Goal: Transaction & Acquisition: Purchase product/service

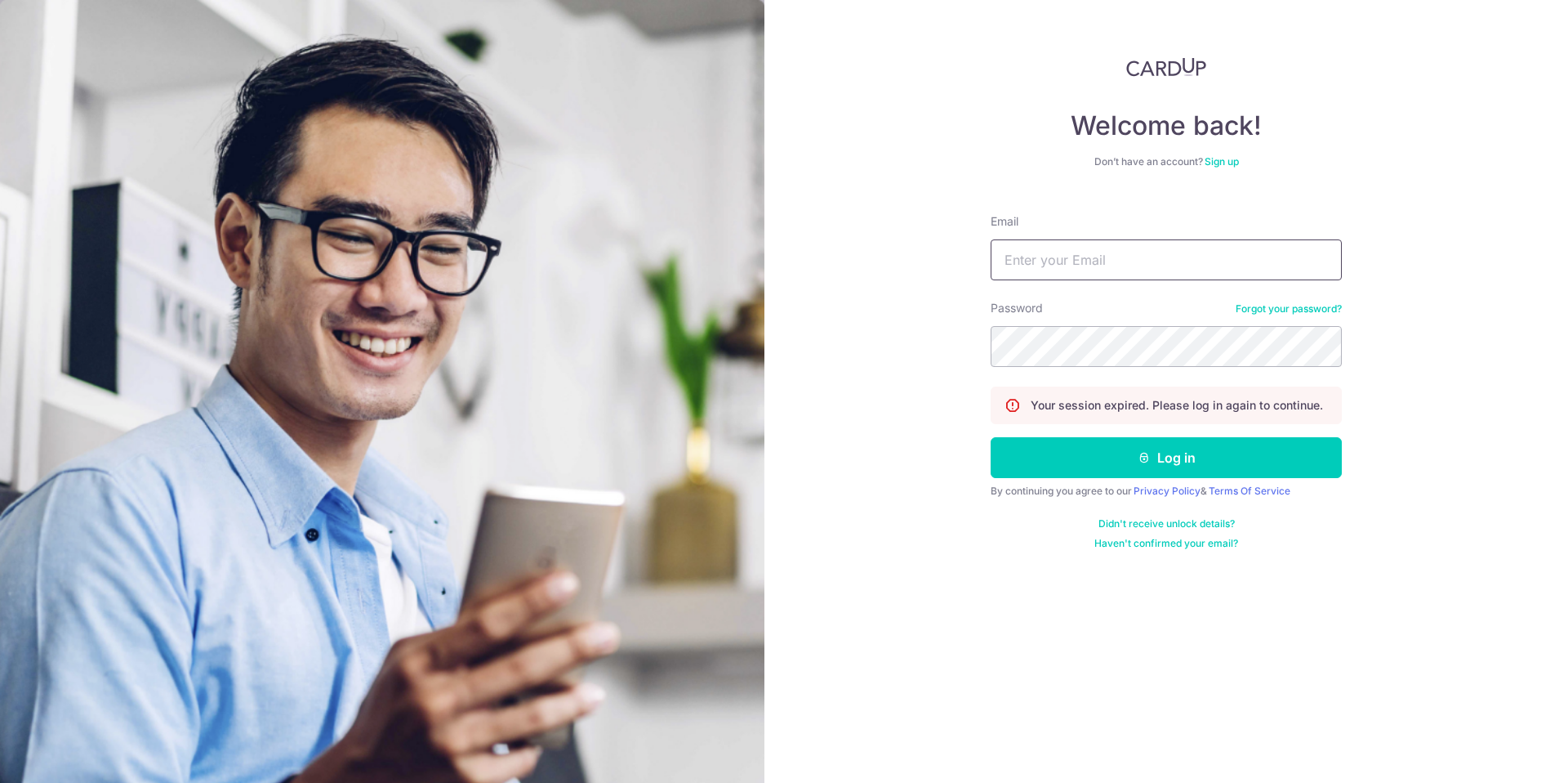
click at [1088, 270] on input "Email" at bounding box center [1165, 260] width 351 height 41
type input "[EMAIL_ADDRESS][DOMAIN_NAME]"
click at [1160, 461] on button "Log in" at bounding box center [1165, 458] width 351 height 41
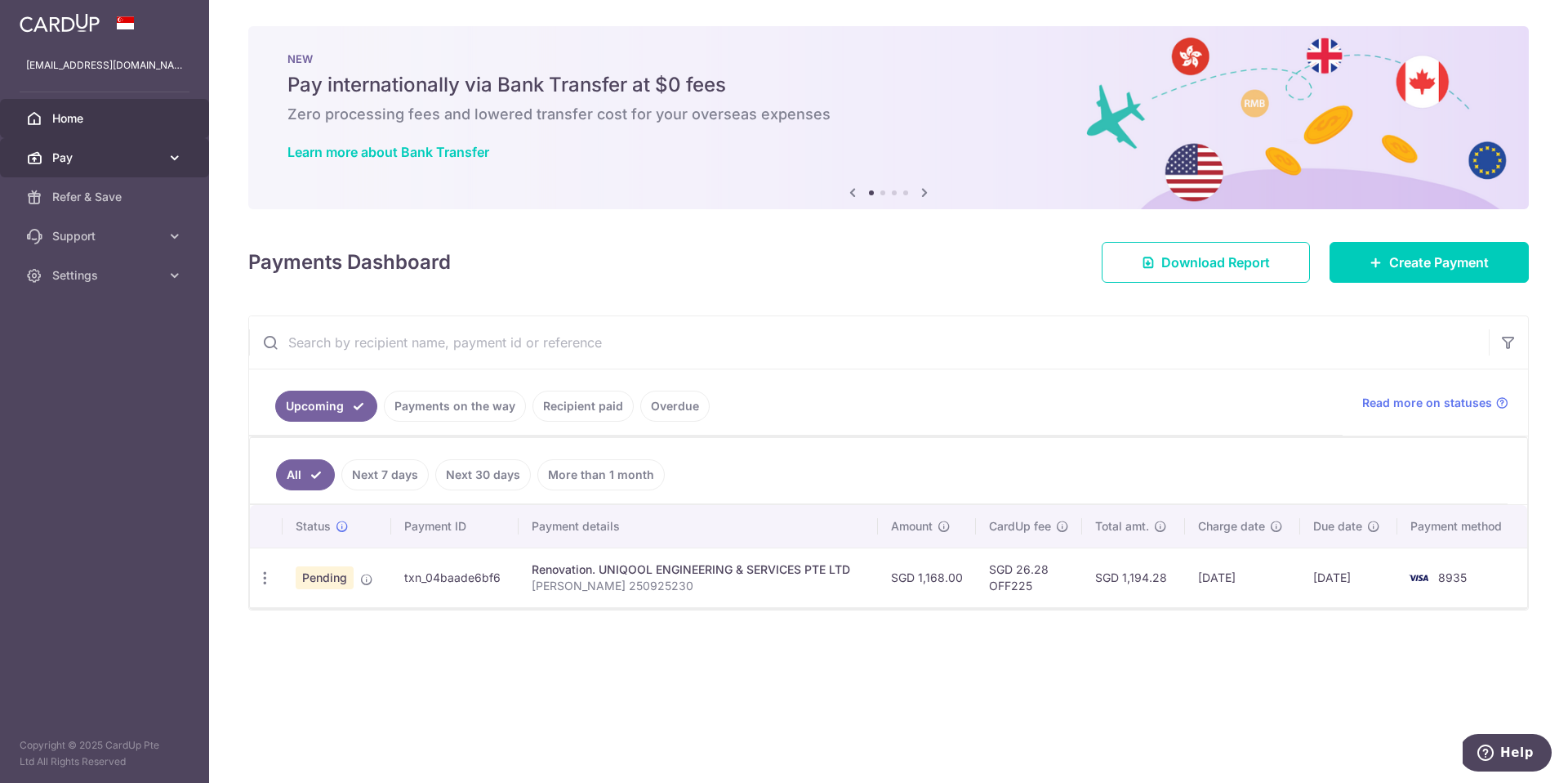
click at [168, 155] on icon at bounding box center [174, 157] width 16 height 16
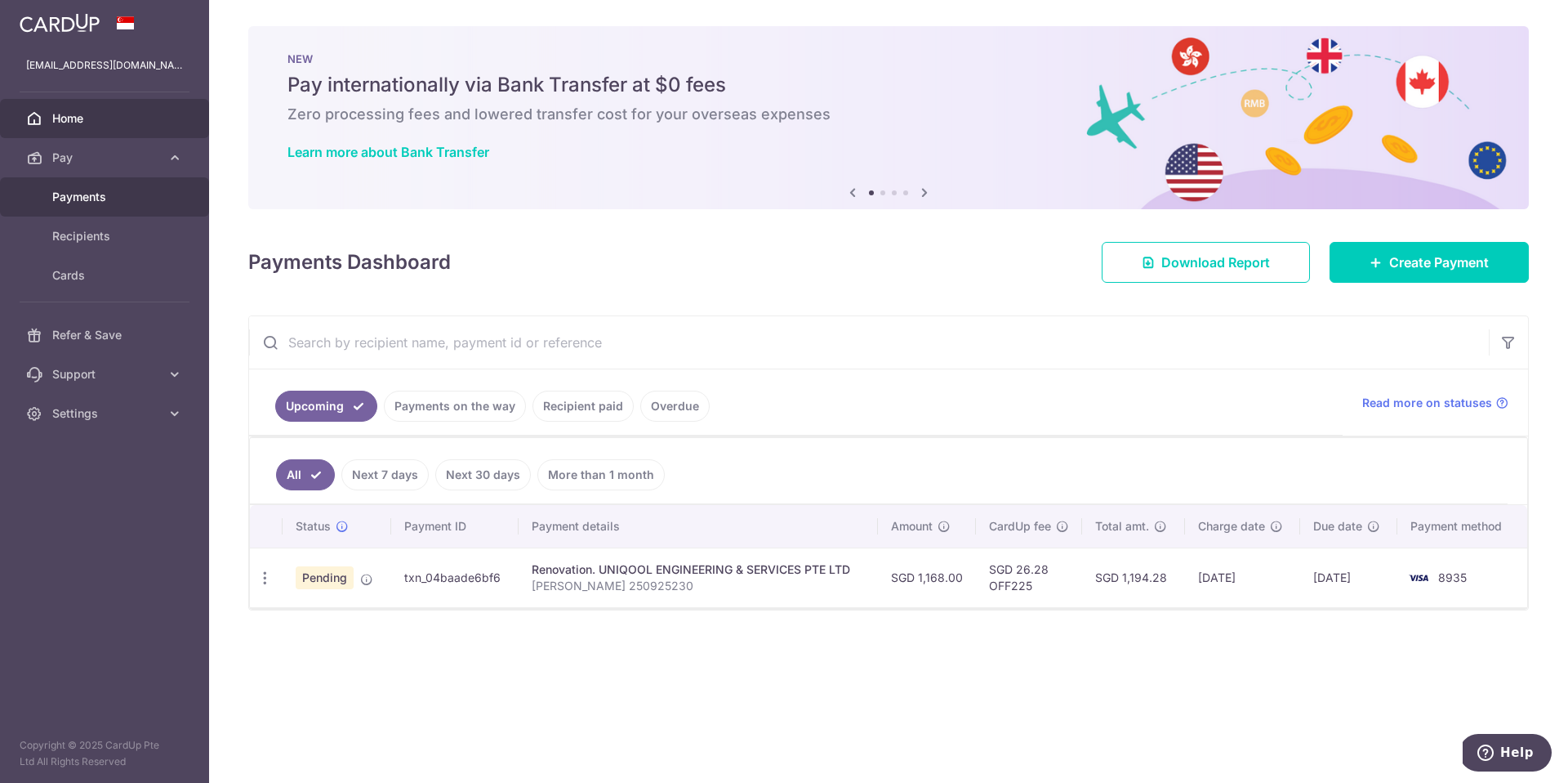
click at [149, 191] on span "Payments" at bounding box center [106, 197] width 108 height 16
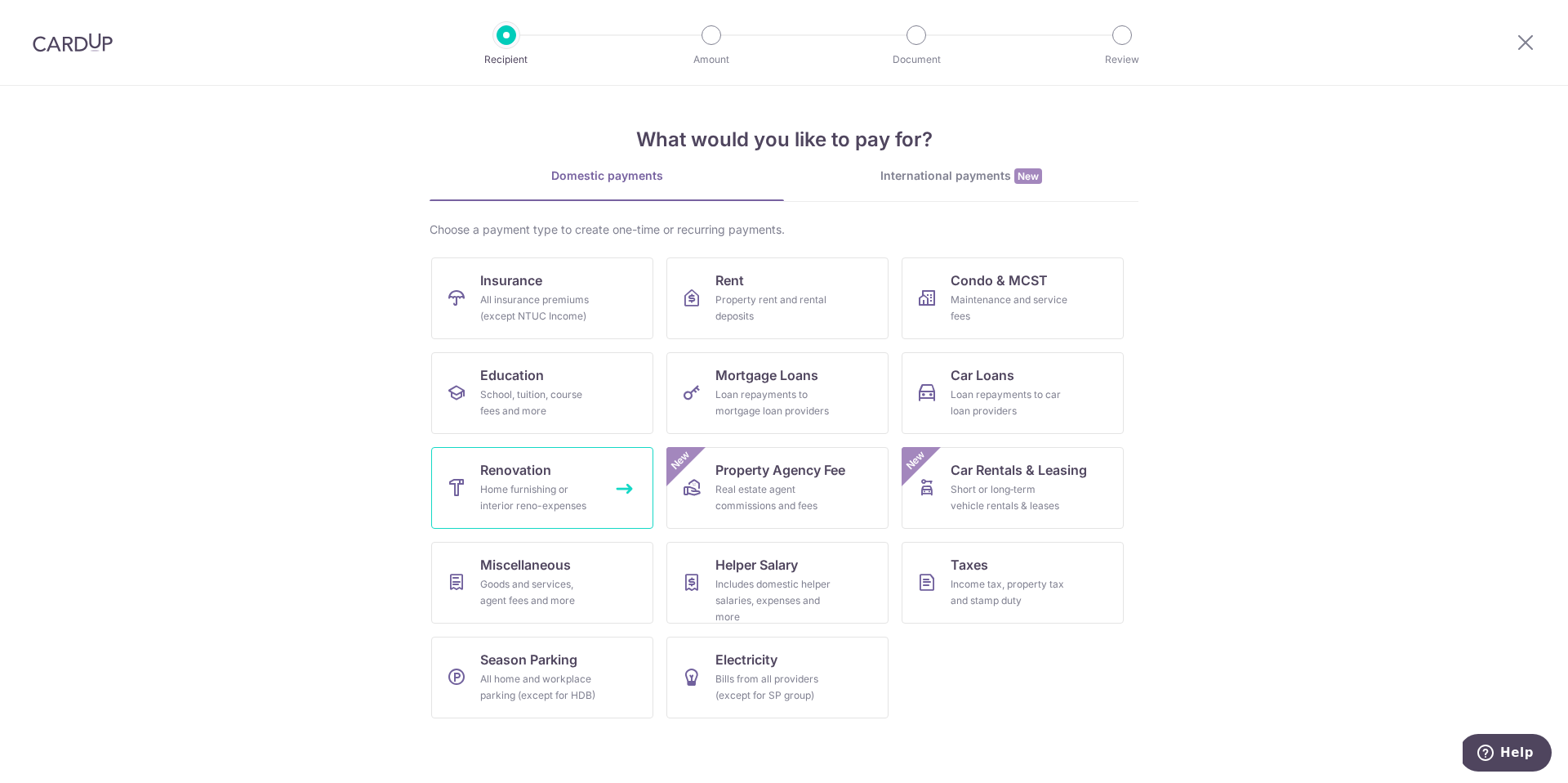
click at [524, 507] on div "Home furnishing or interior reno-expenses" at bounding box center [539, 498] width 118 height 33
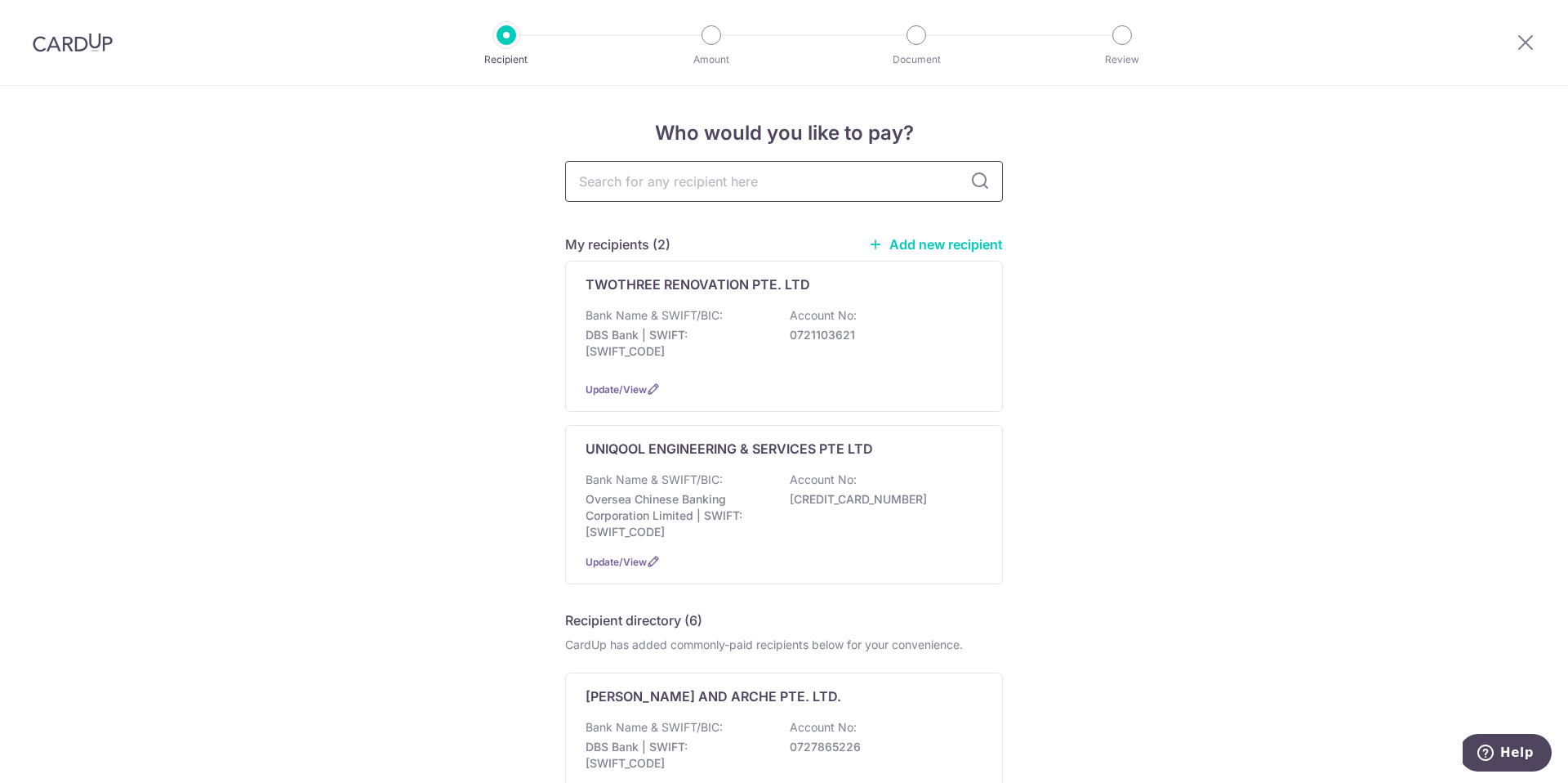
click at [632, 188] on input "text" at bounding box center [784, 181] width 438 height 41
click at [978, 239] on link "Add new recipient" at bounding box center [935, 244] width 135 height 16
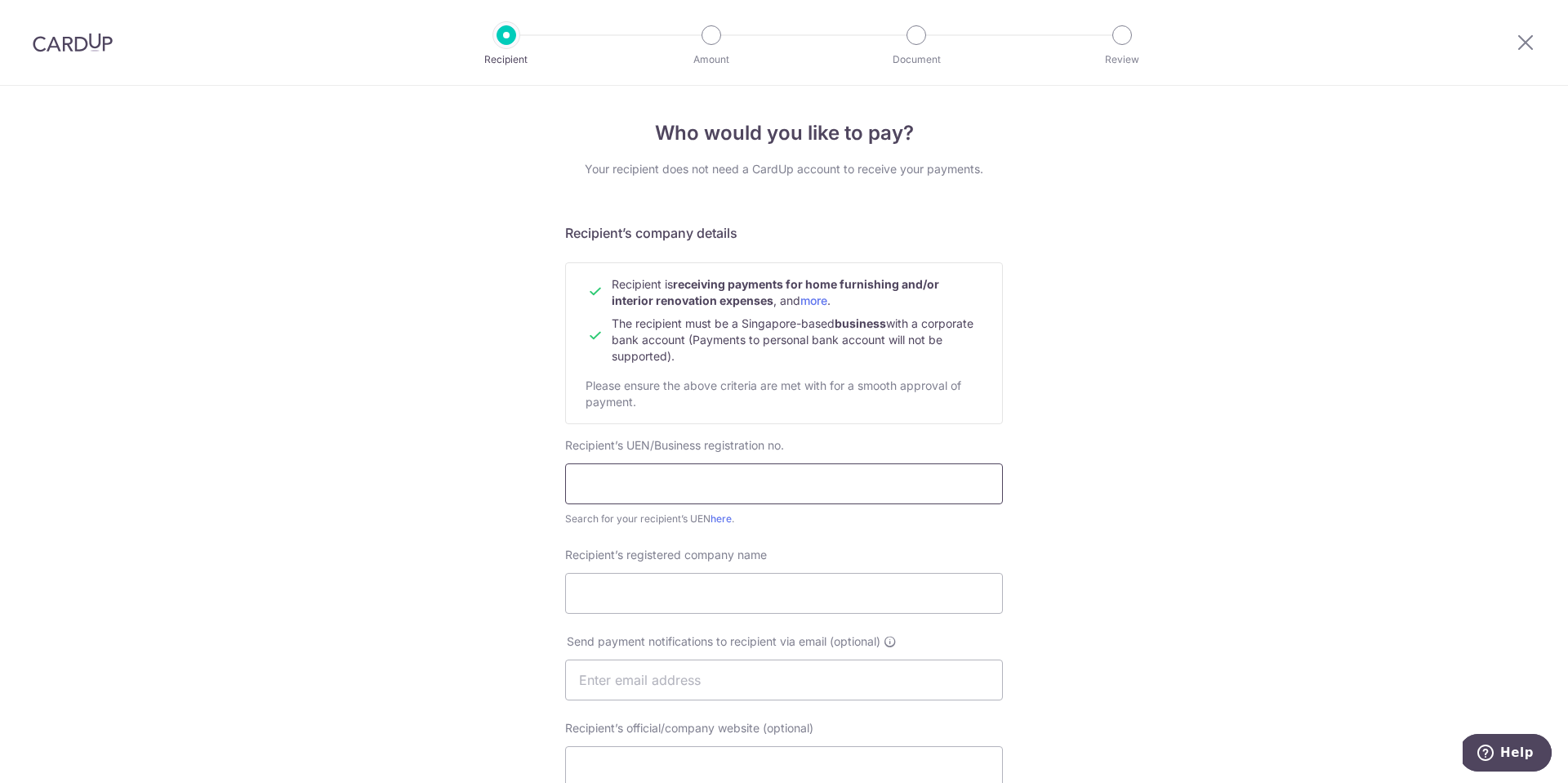
click at [797, 476] on input "text" at bounding box center [784, 484] width 438 height 41
click at [807, 475] on input "text" at bounding box center [784, 484] width 438 height 41
type input "200411934Z"
click at [690, 589] on input "Recipient’s registered company name" at bounding box center [784, 593] width 438 height 41
click at [715, 590] on input "T-Square Flooring Pte Ltd" at bounding box center [784, 593] width 438 height 41
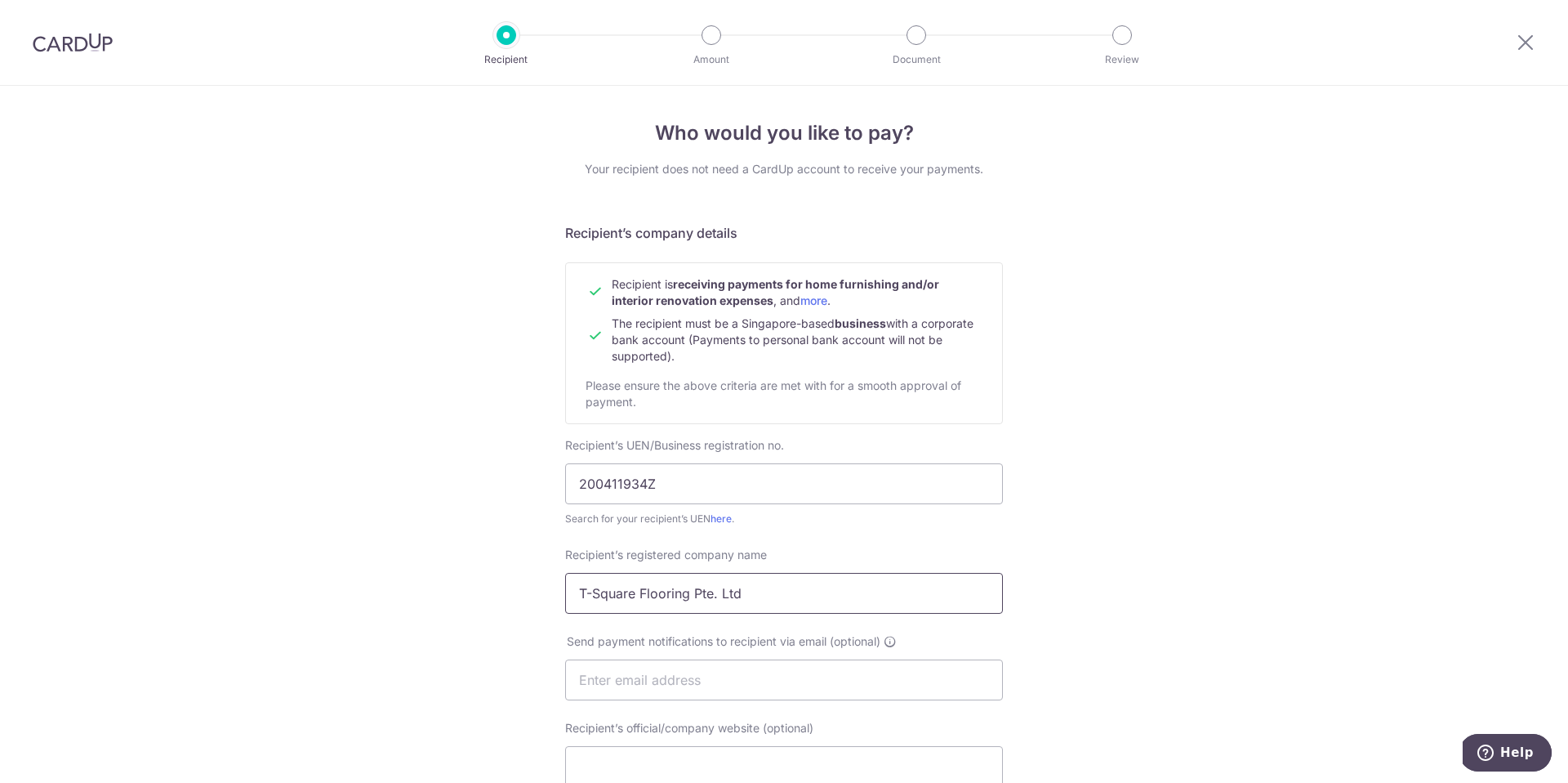
click at [839, 604] on input "T-Square Flooring Pte. Ltd" at bounding box center [784, 593] width 438 height 41
type input "T-Square Flooring Pte. Ltd."
click at [787, 674] on input "text" at bounding box center [784, 680] width 438 height 41
click at [532, 626] on div "Who would you like to pay? Your recipient does not need a CardUp account to rec…" at bounding box center [784, 700] width 1568 height 1229
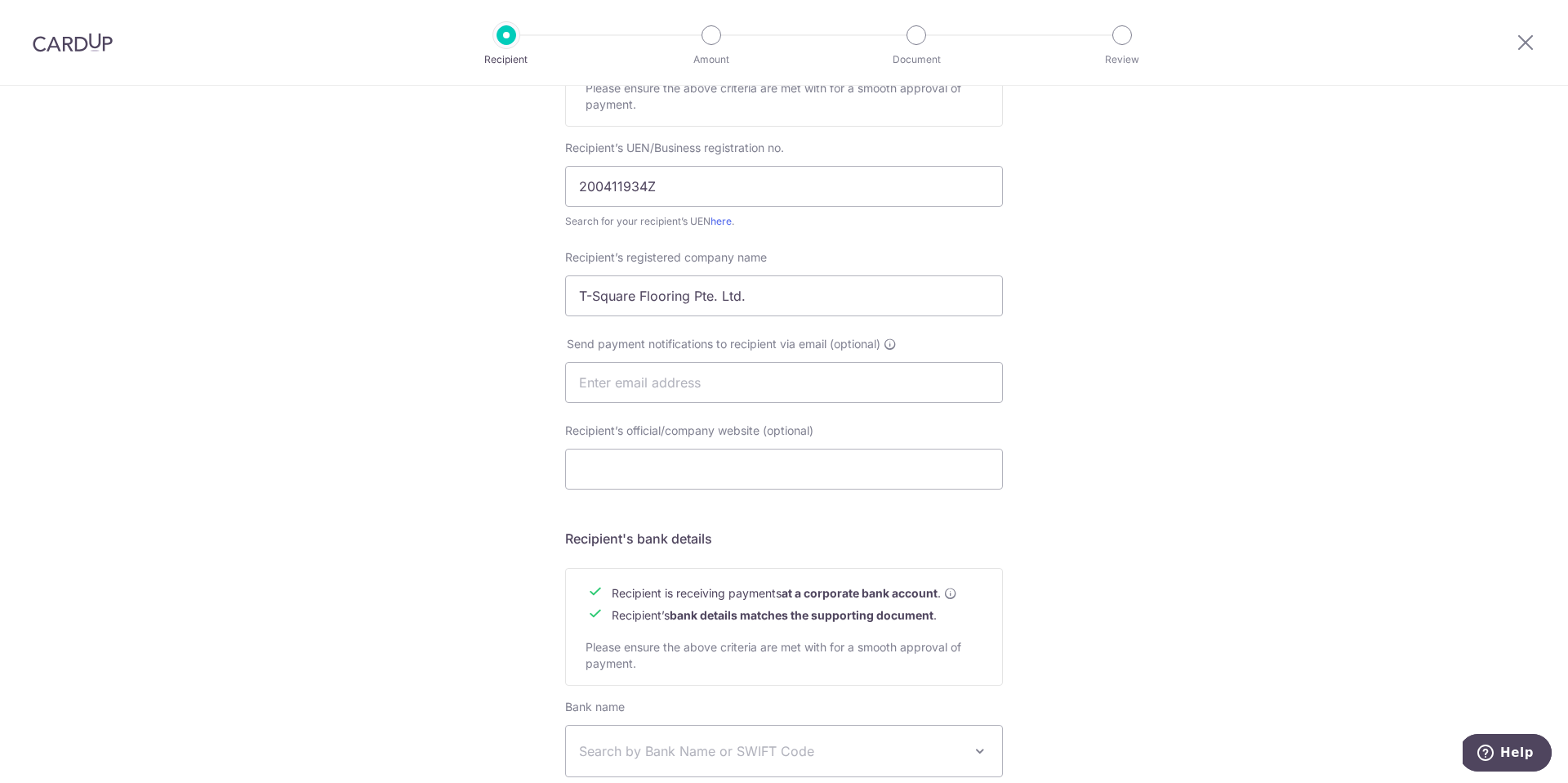
scroll to position [318, 0]
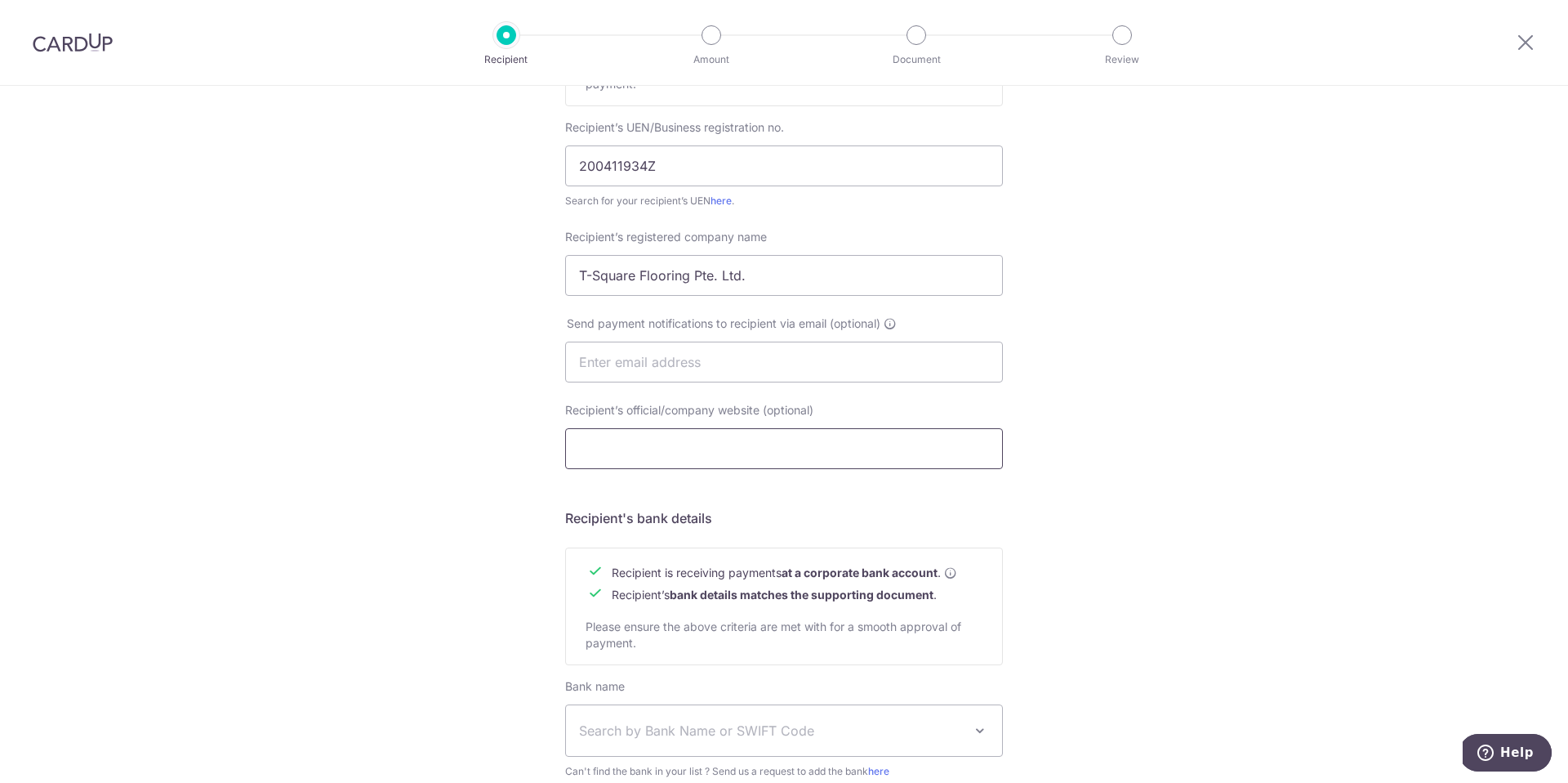
click at [722, 440] on input "Recipient’s official/company website (optional)" at bounding box center [784, 449] width 438 height 41
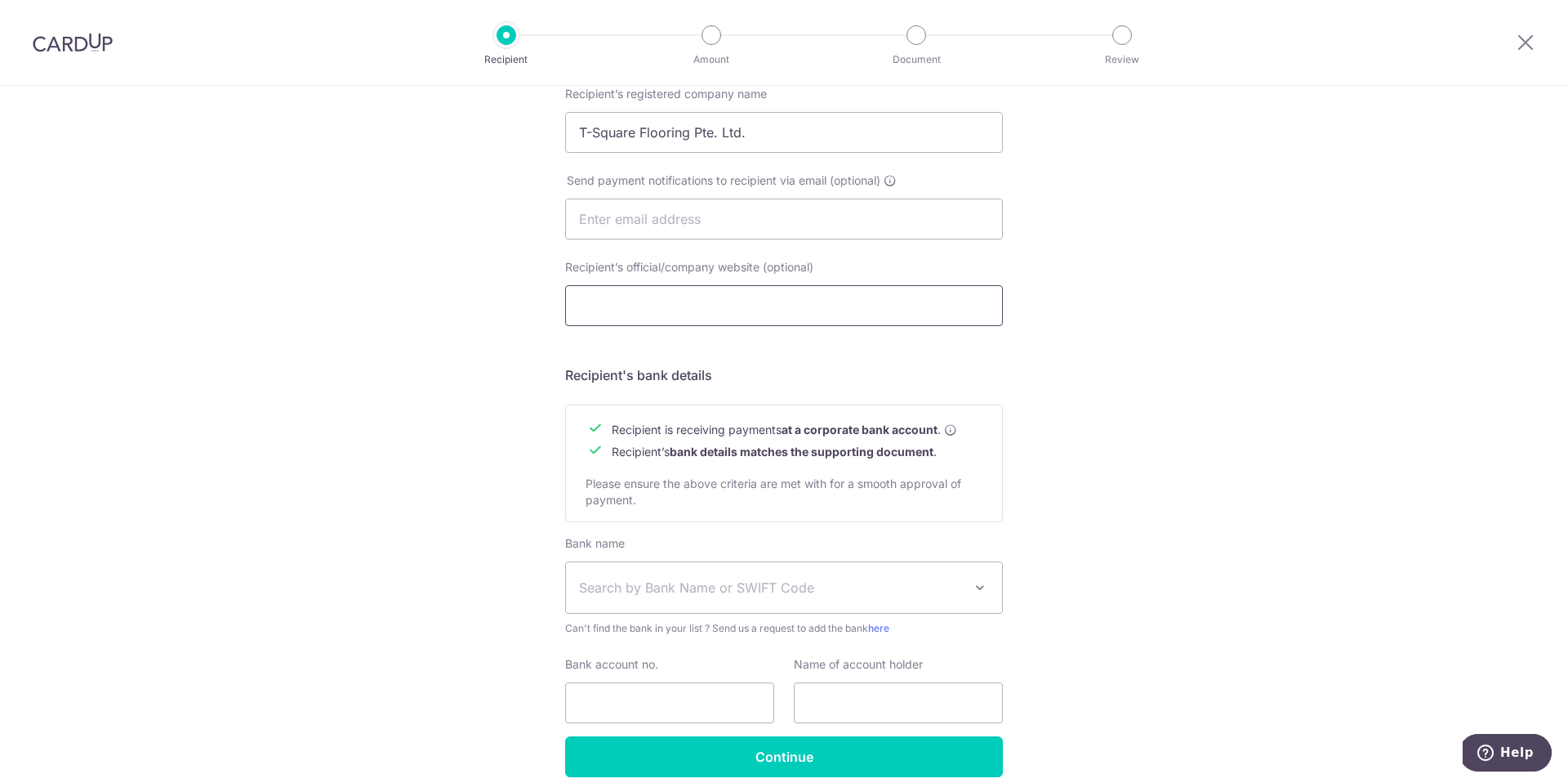
scroll to position [532, 0]
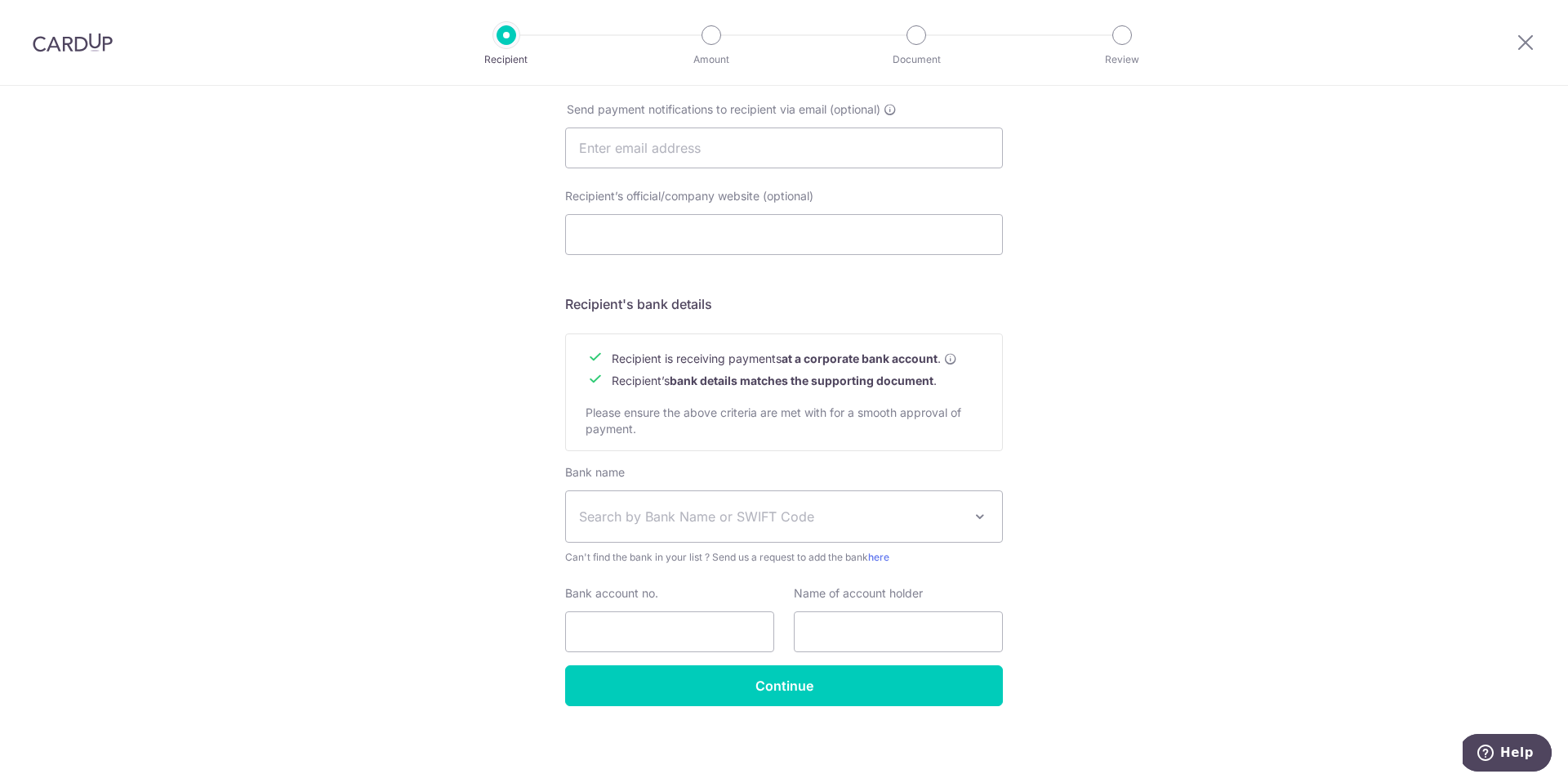
click at [542, 473] on div "Who would you like to pay? Your recipient does not need a CardUp account to rec…" at bounding box center [784, 167] width 1568 height 1229
click at [596, 499] on span "Search by Bank Name or SWIFT Code" at bounding box center [784, 516] width 436 height 51
